Goal: Information Seeking & Learning: Learn about a topic

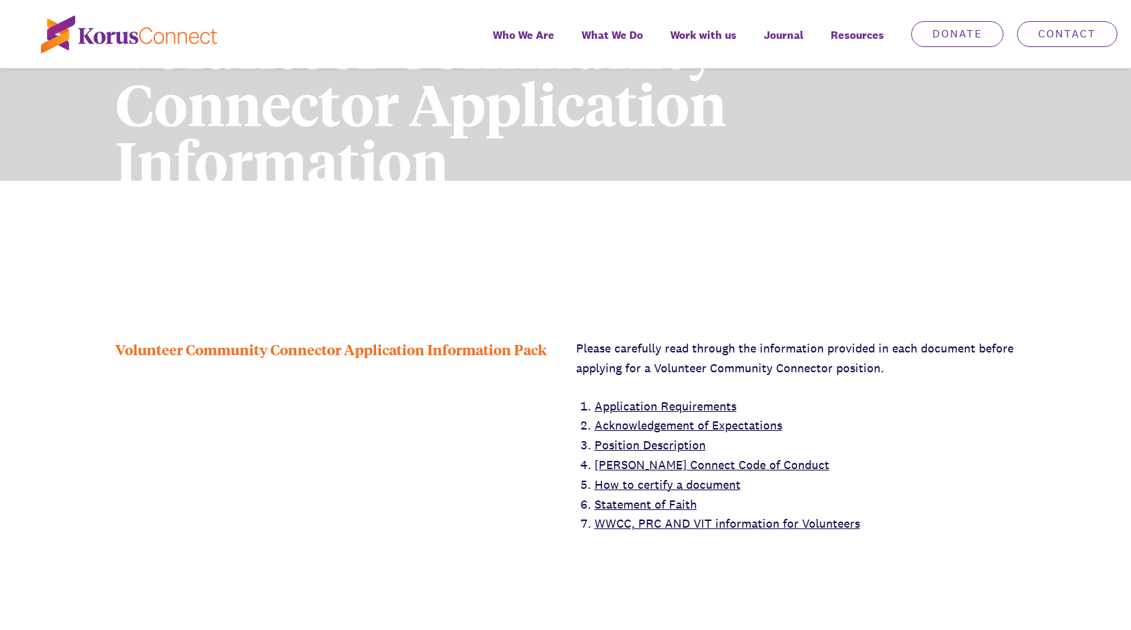
scroll to position [409, 0]
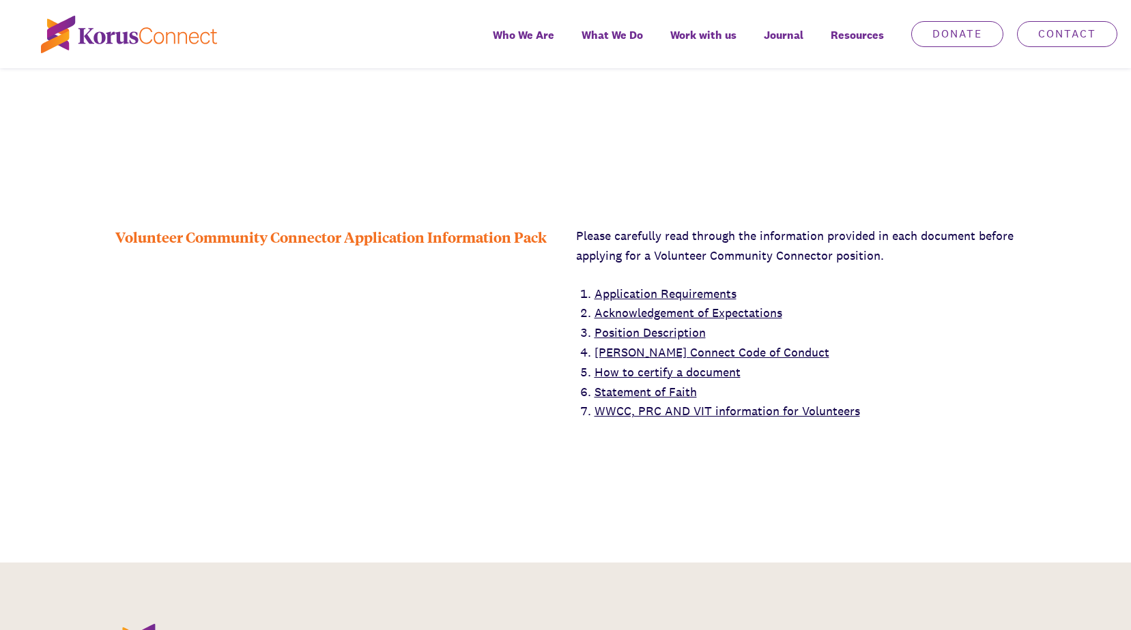
click at [660, 333] on link "Position Description" at bounding box center [649, 333] width 111 height 16
click at [657, 291] on link "Application Requirements" at bounding box center [665, 294] width 142 height 16
click at [649, 354] on link "[PERSON_NAME] Connect Code of Conduct" at bounding box center [711, 353] width 235 height 16
click at [644, 387] on link "Statement of Faith" at bounding box center [645, 392] width 102 height 16
click at [657, 416] on link "WWCC, PRC AND VIT information for Volunteers" at bounding box center [726, 411] width 265 height 16
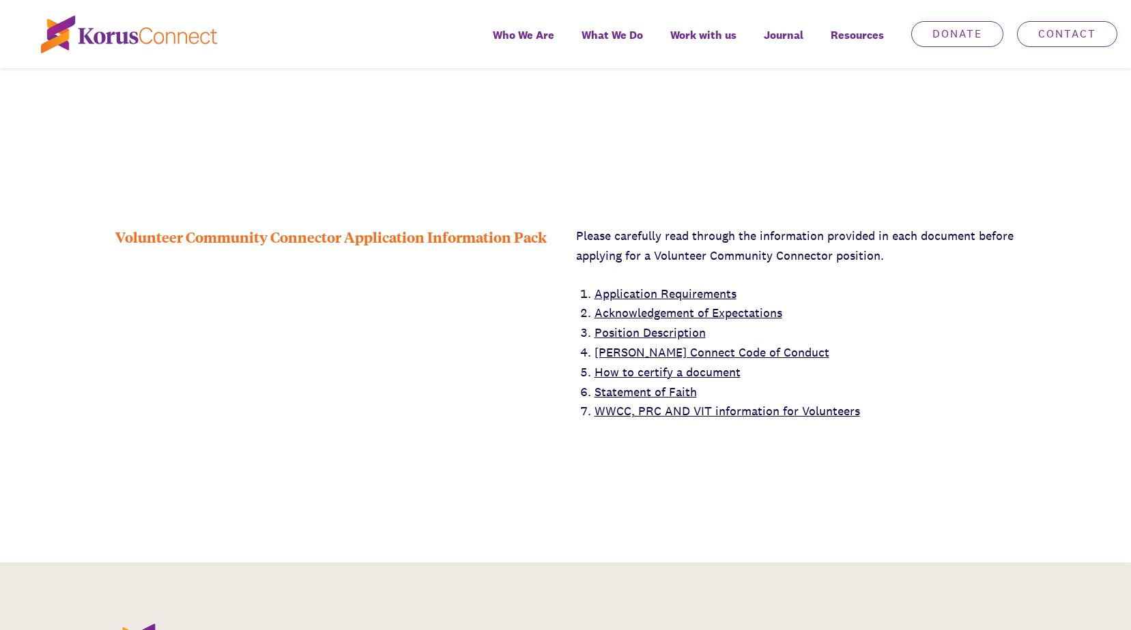
click at [645, 312] on link "Acknowledgement of Expectations" at bounding box center [688, 313] width 188 height 16
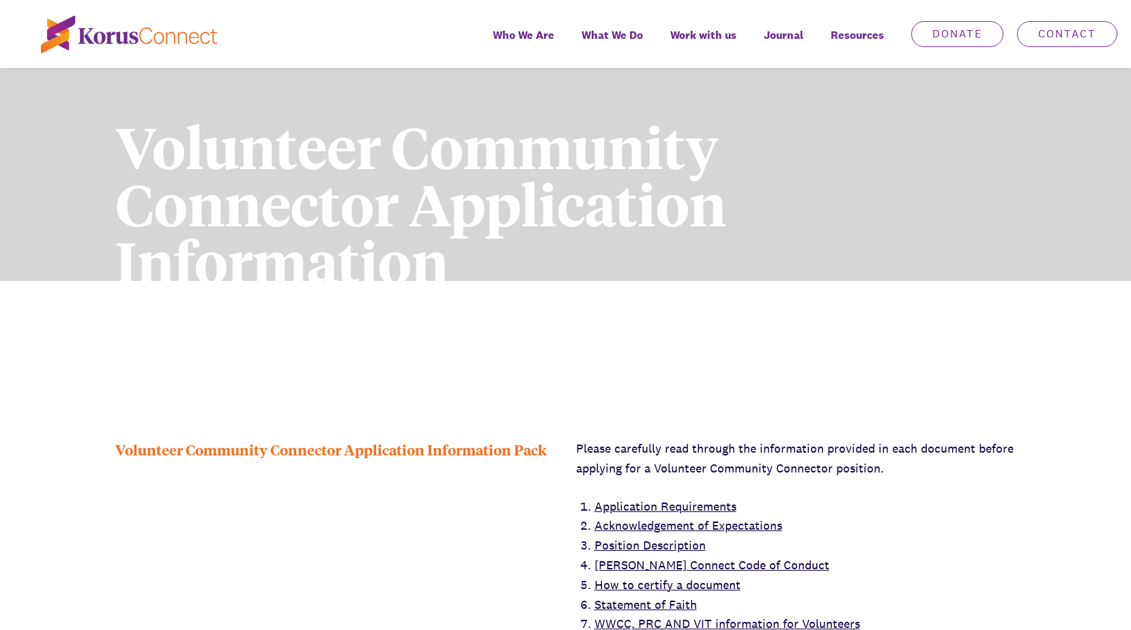
scroll to position [273, 0]
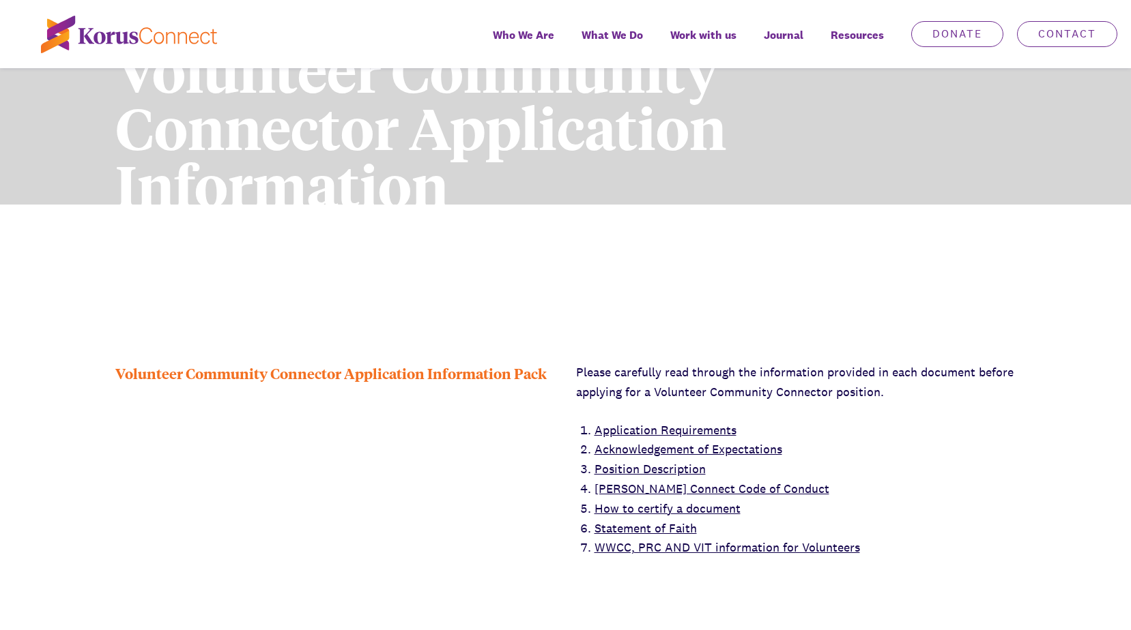
click at [641, 488] on link "[PERSON_NAME] Connect Code of Conduct" at bounding box center [711, 489] width 235 height 16
click at [635, 527] on link "Statement of Faith" at bounding box center [645, 529] width 102 height 16
click at [705, 431] on link "Application Requirements" at bounding box center [665, 430] width 142 height 16
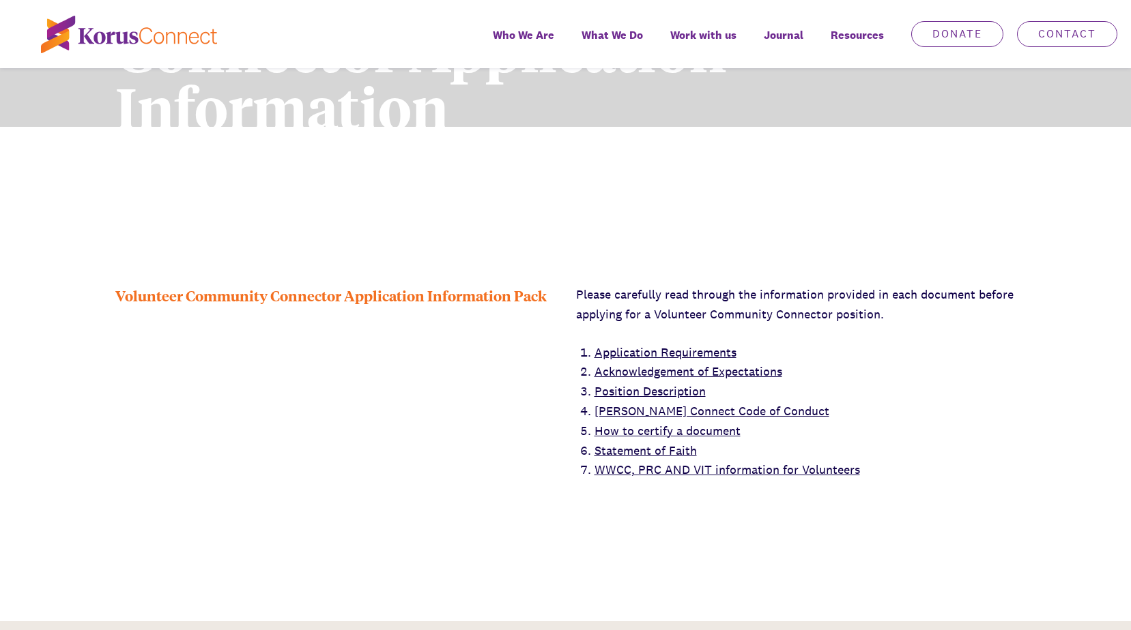
scroll to position [273, 0]
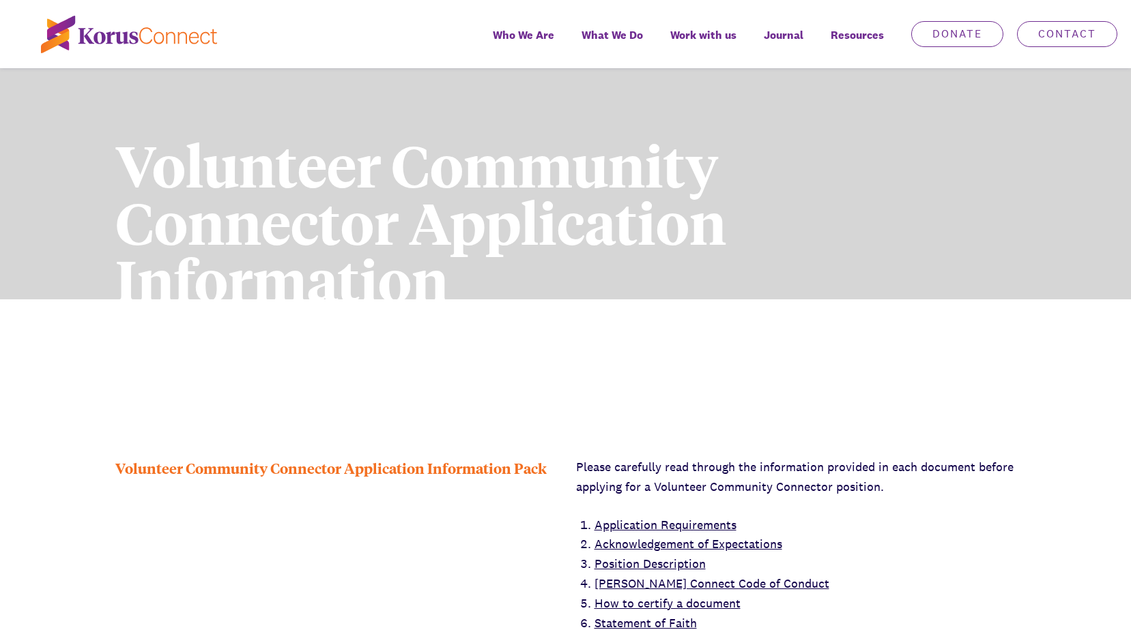
scroll to position [341, 0]
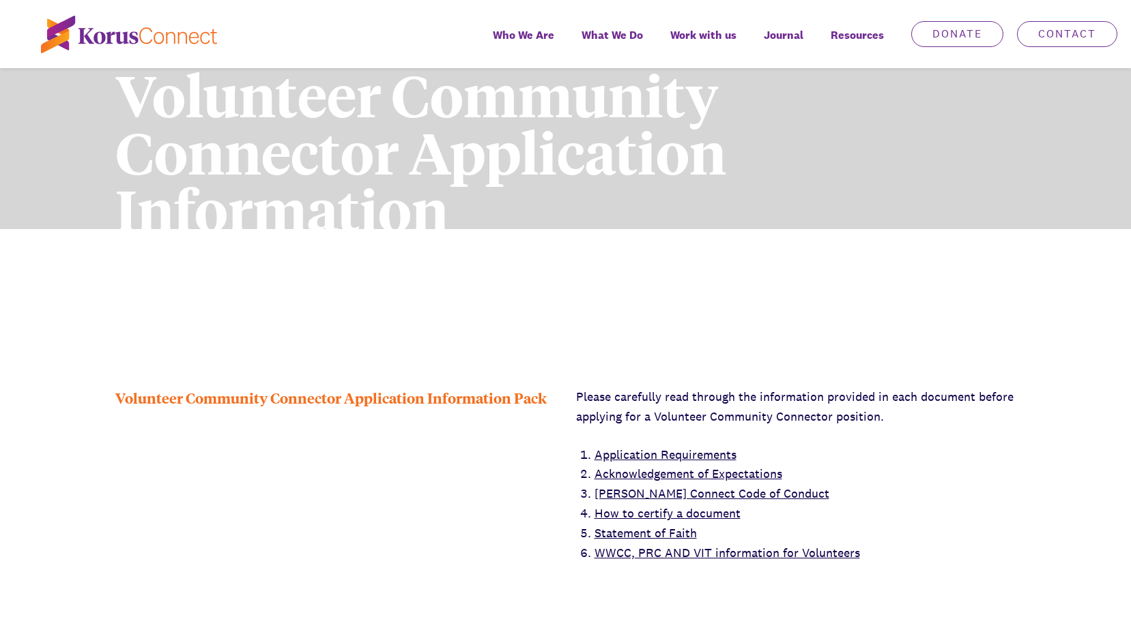
scroll to position [68, 0]
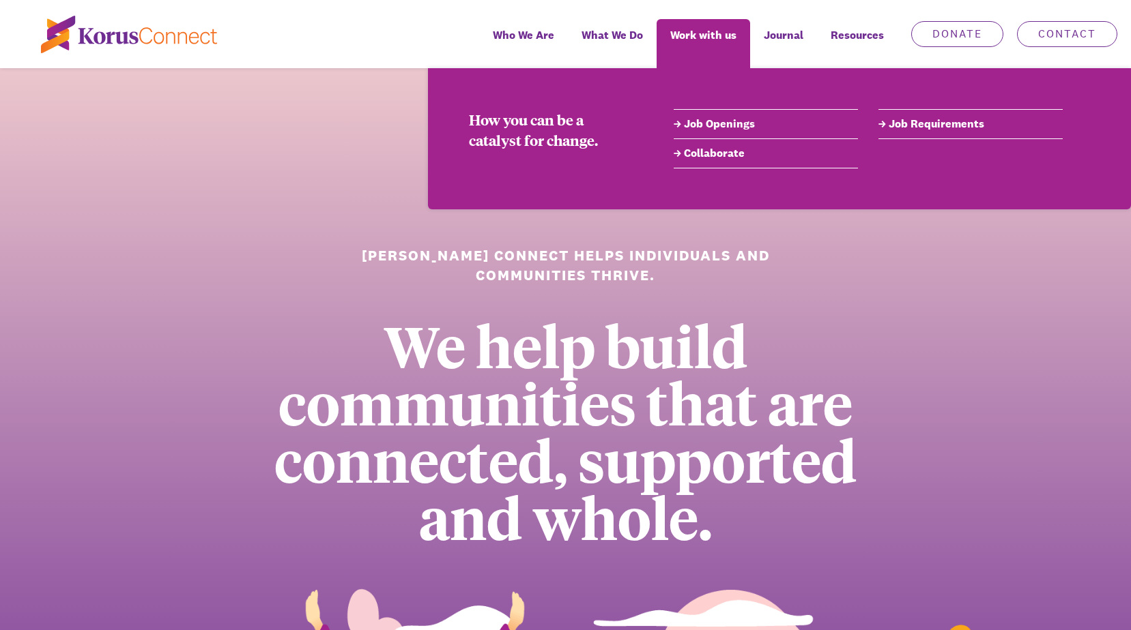
click at [699, 126] on link "Job Openings" at bounding box center [765, 124] width 184 height 16
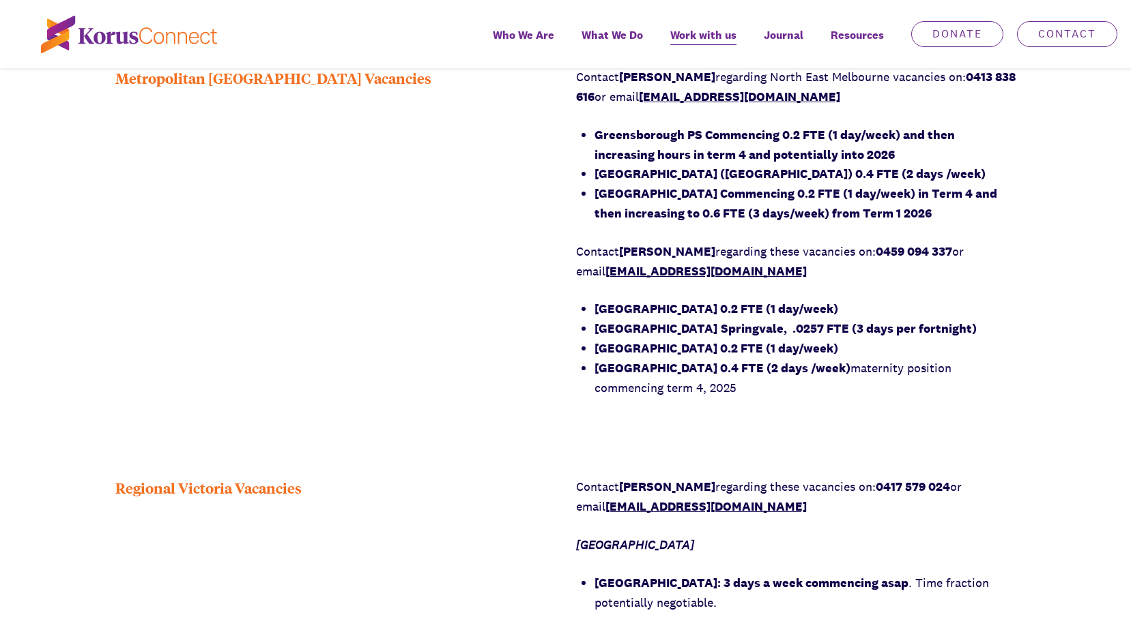
scroll to position [614, 0]
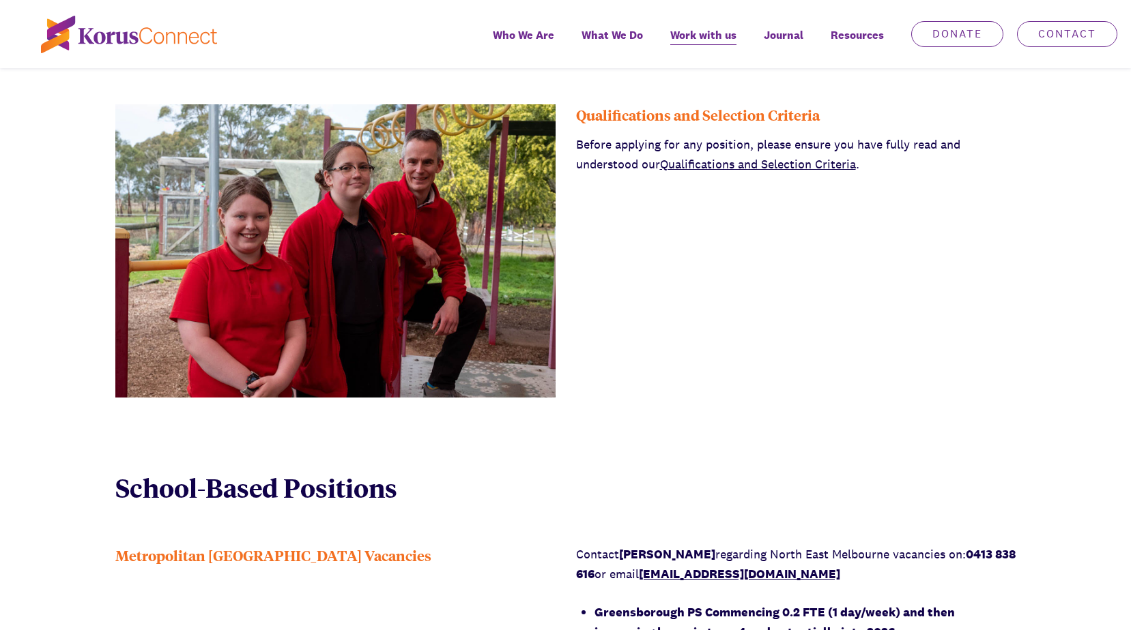
click at [738, 163] on link "Qualifications and Selection Criteria" at bounding box center [758, 164] width 196 height 16
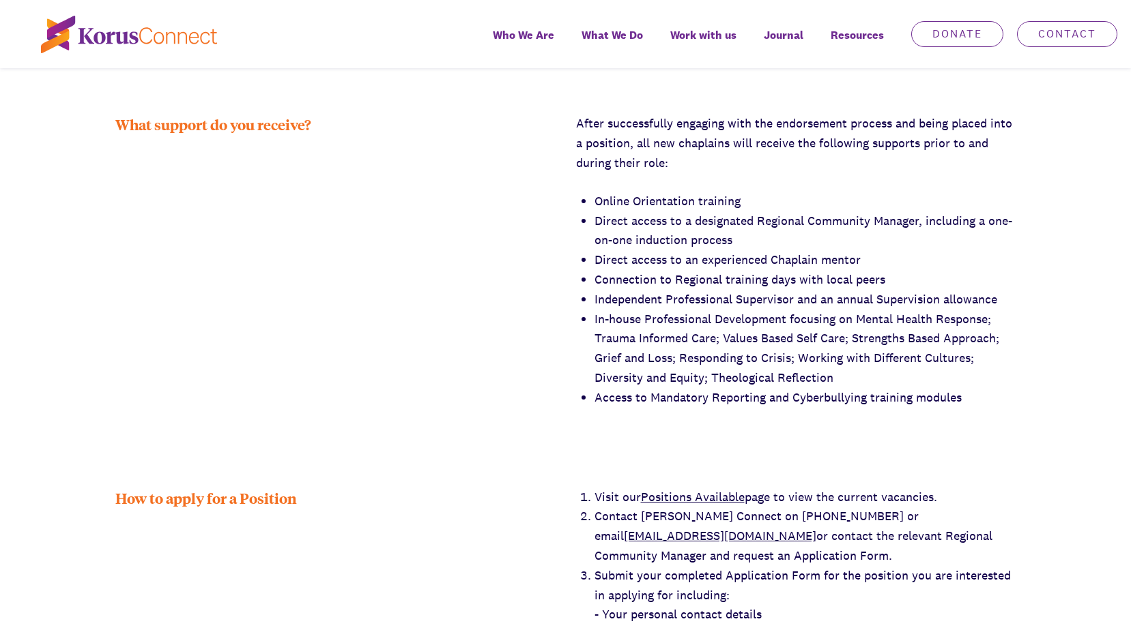
scroll to position [2252, 0]
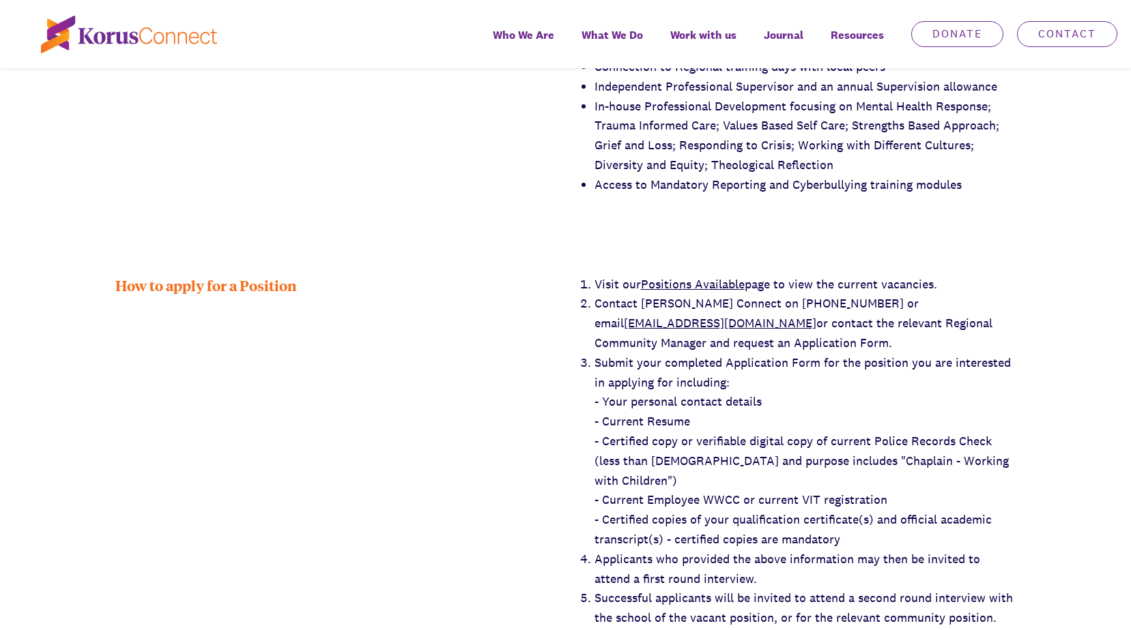
click at [690, 276] on link "Positions Available" at bounding box center [693, 284] width 104 height 16
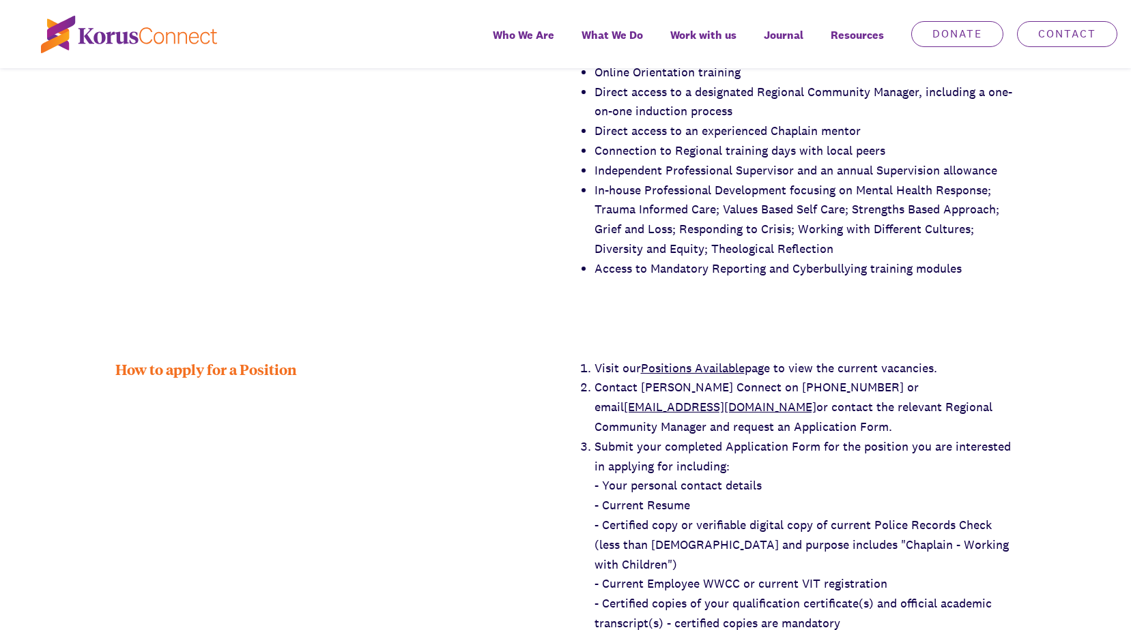
scroll to position [2047, 0]
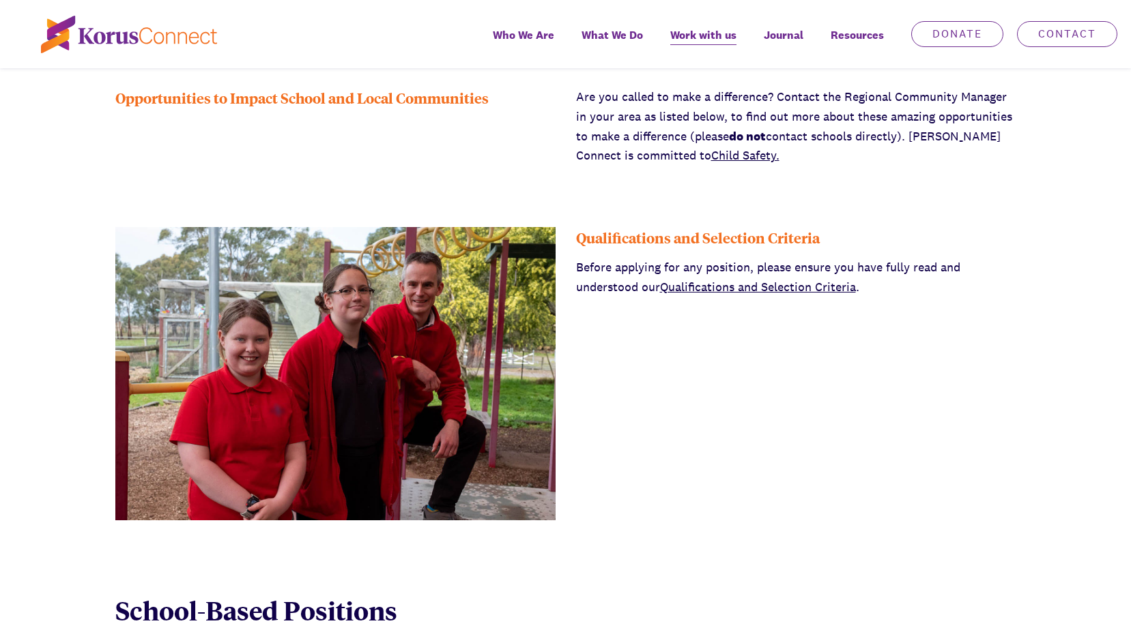
scroll to position [409, 0]
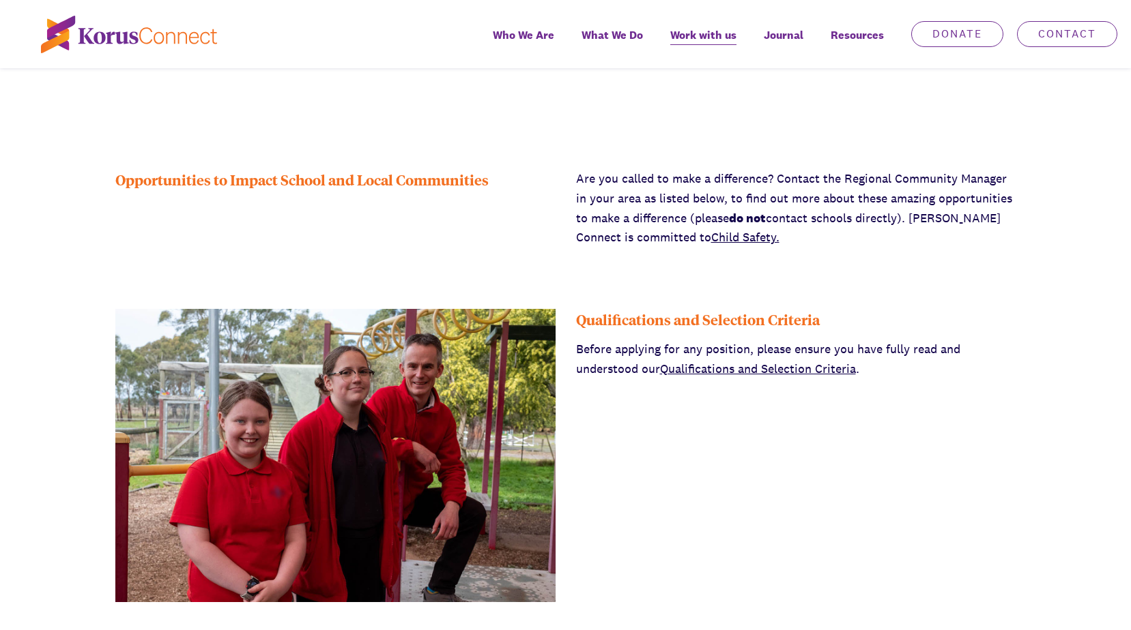
click at [711, 240] on link "Child Safety." at bounding box center [745, 237] width 68 height 16
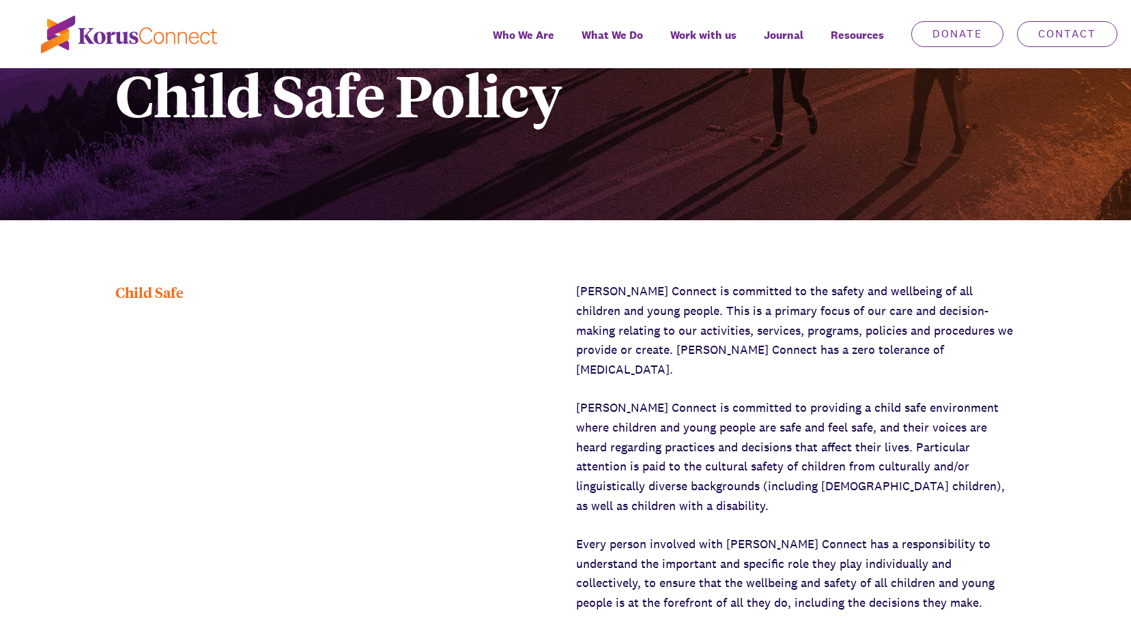
scroll to position [205, 0]
